Goal: Task Accomplishment & Management: Use online tool/utility

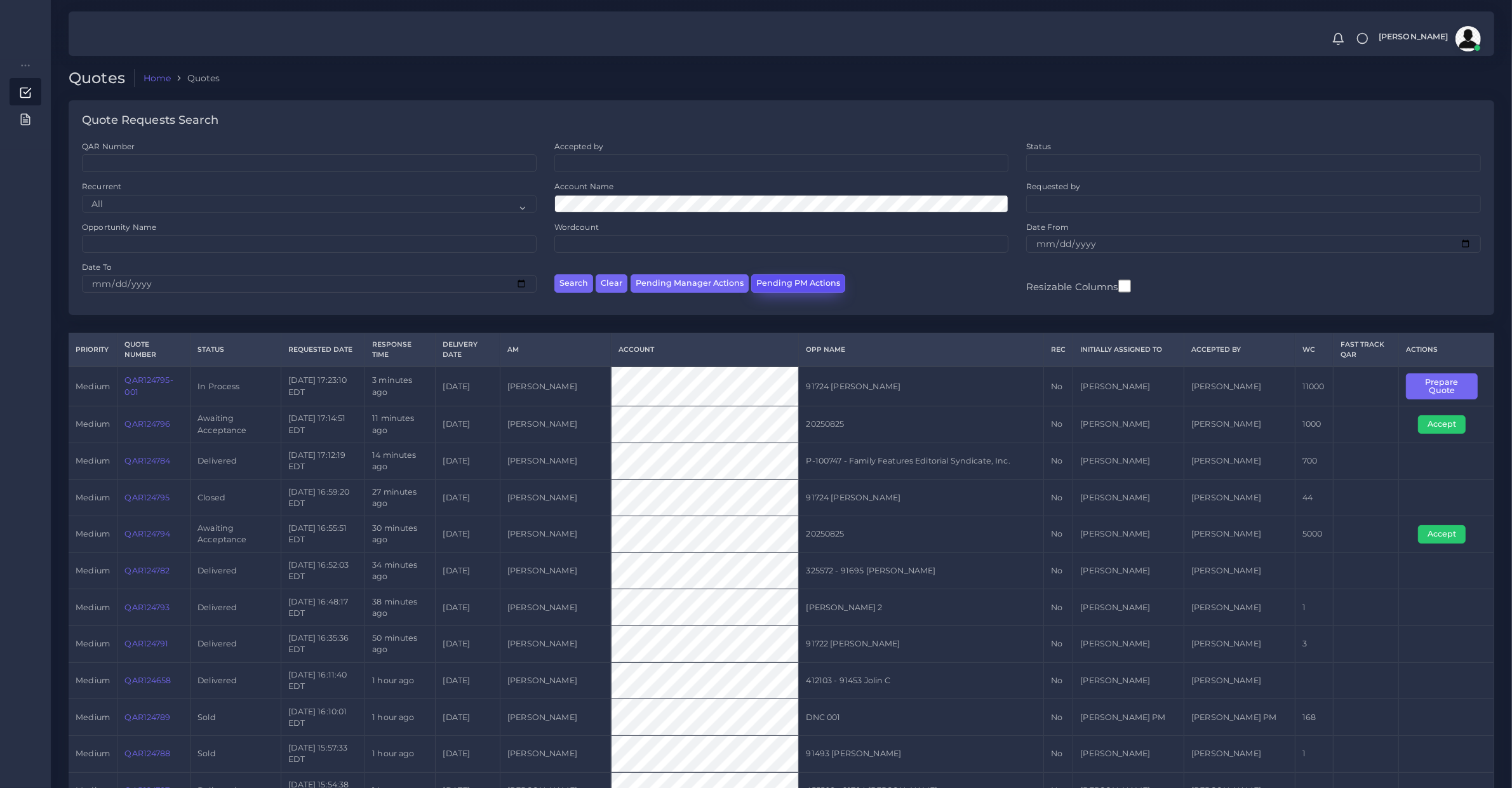
click at [773, 281] on button "Pending PM Actions" at bounding box center [797, 283] width 94 height 18
select select "awaiting_acceptance"
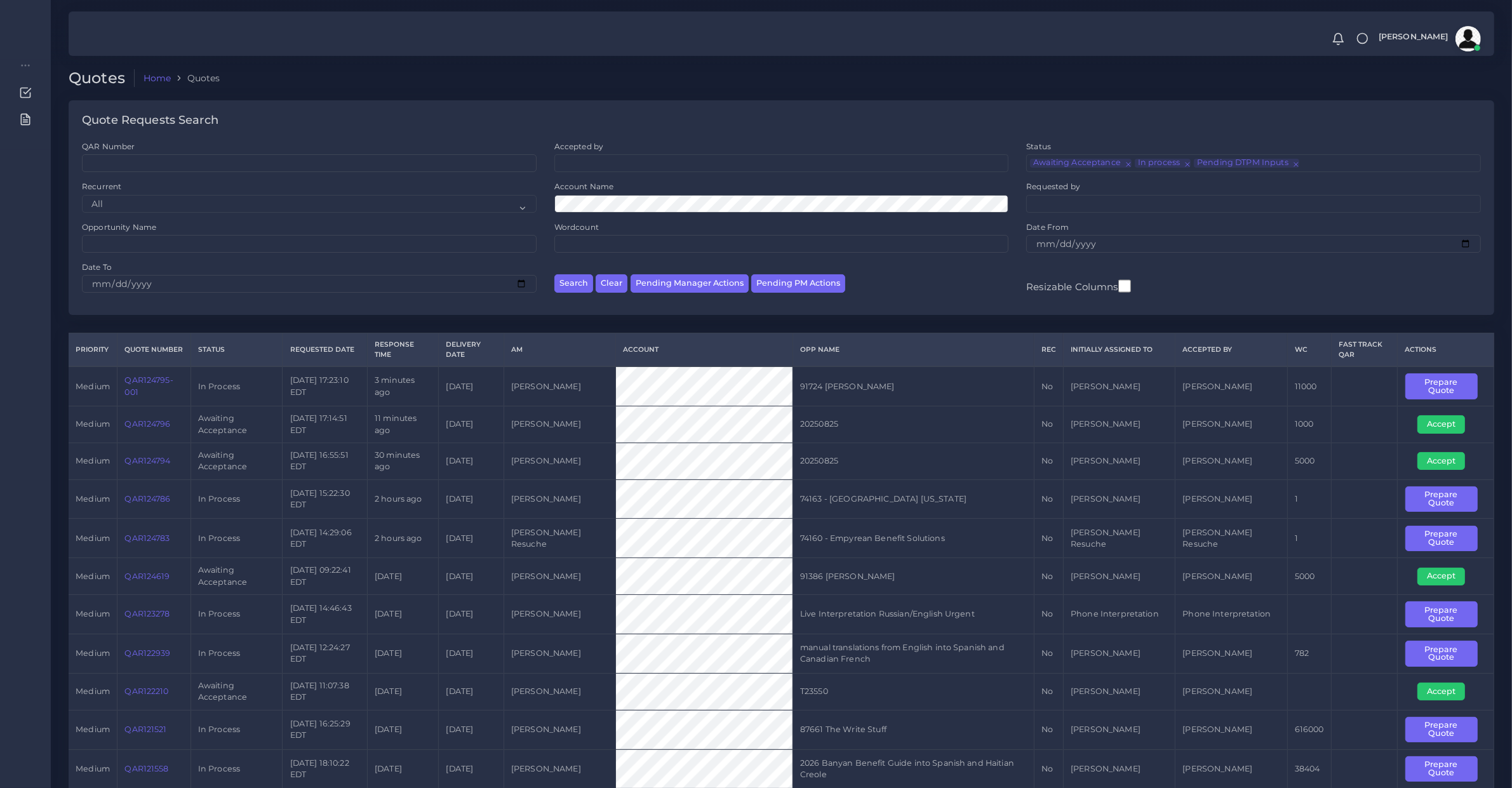
click at [159, 467] on td "QAR124794" at bounding box center [154, 461] width 73 height 37
copy link "QAR124794"
click at [1442, 467] on button "Accept" at bounding box center [1441, 461] width 47 height 18
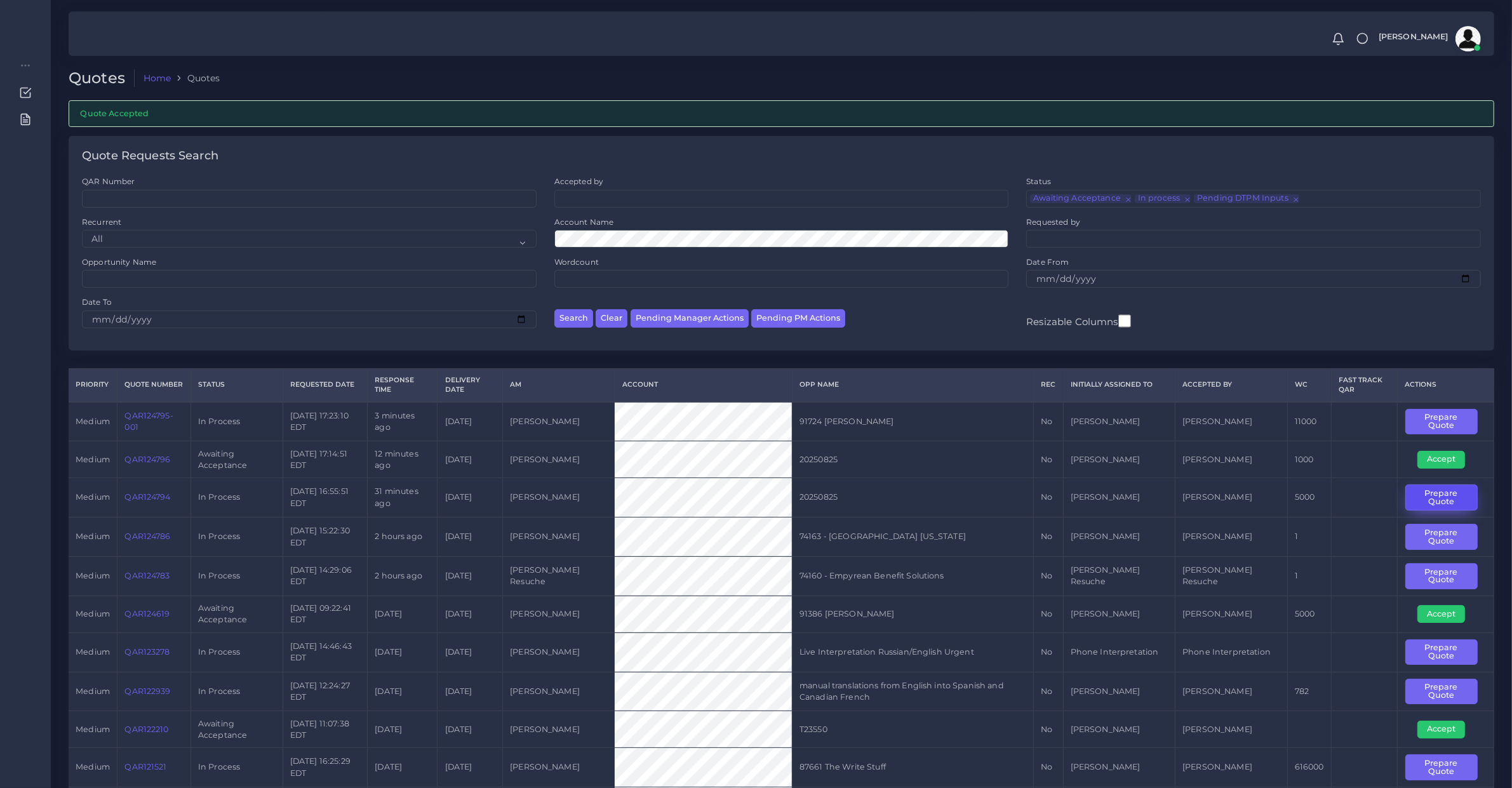
click at [1475, 502] on button "Prepare Quote" at bounding box center [1442, 498] width 72 height 26
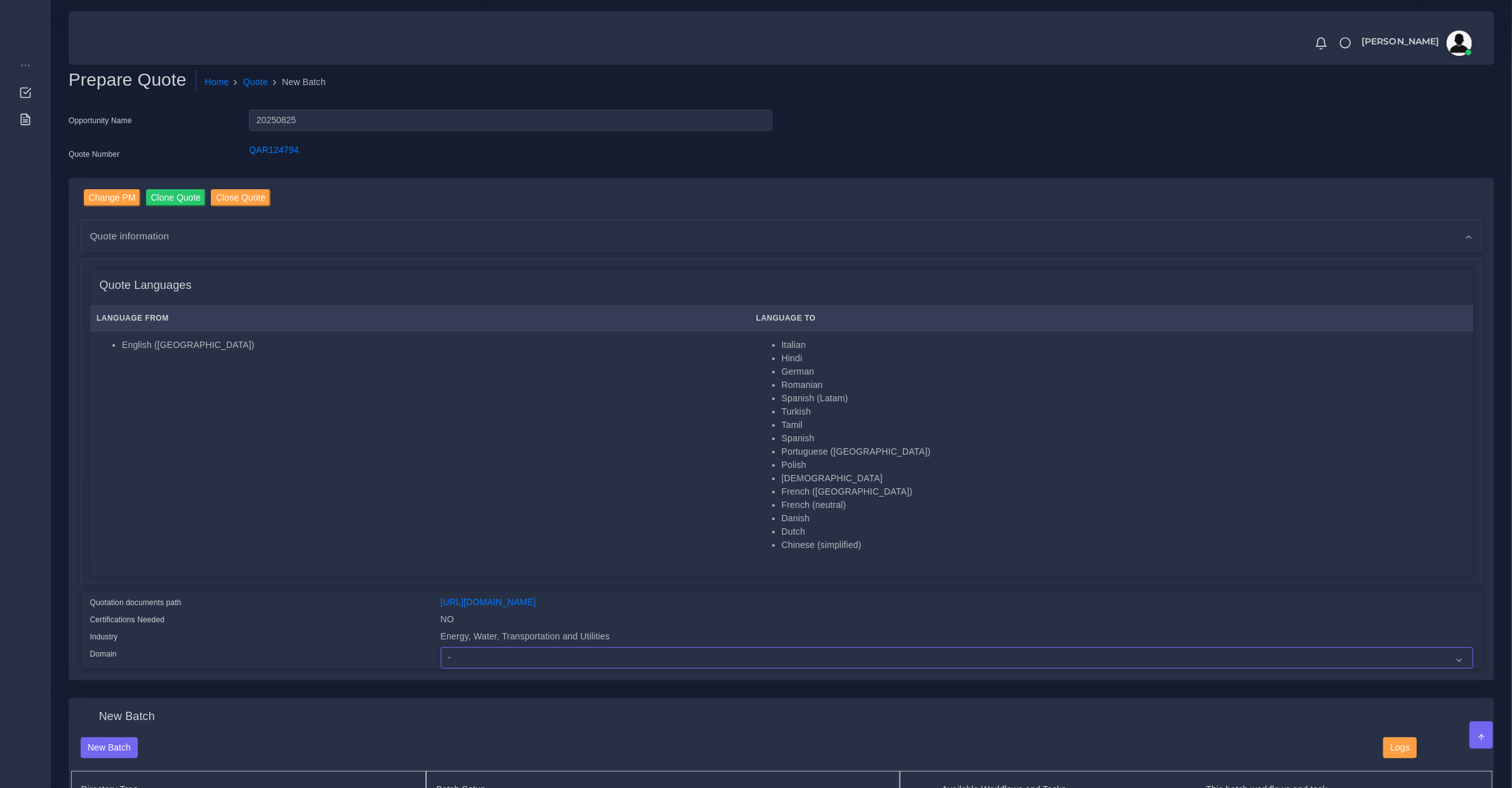
click at [474, 647] on select "- Advertising and Media Agriculture, Forestry and Fishing Architecture, Buildin…" at bounding box center [957, 657] width 1033 height 21
click at [441, 647] on select "- Advertising and Media Agriculture, Forestry and Fishing Architecture, Buildin…" at bounding box center [957, 657] width 1033 height 21
select select "Energy, Water, Transportation and Utilities"
